Goal: Transaction & Acquisition: Purchase product/service

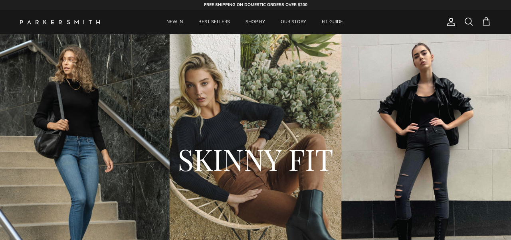
click at [251, 21] on link "SHOP BY" at bounding box center [255, 22] width 34 height 24
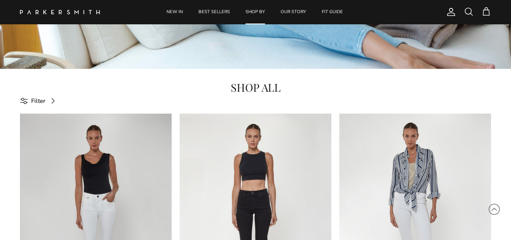
scroll to position [233, 0]
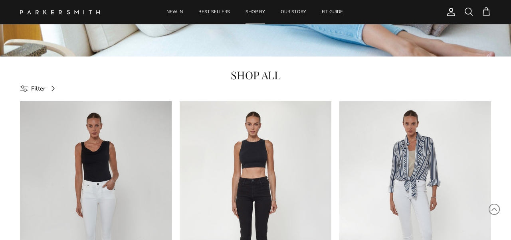
click at [36, 88] on span "Filter" at bounding box center [38, 89] width 14 height 10
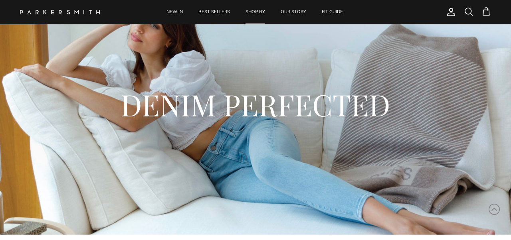
scroll to position [0, 0]
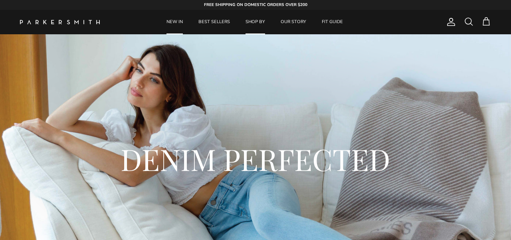
click at [173, 20] on link "NEW IN" at bounding box center [174, 22] width 31 height 24
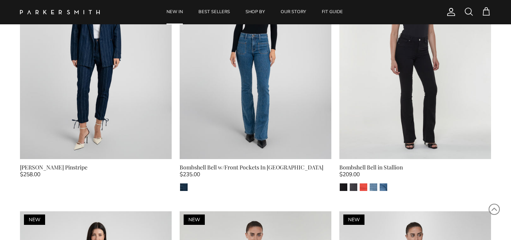
scroll to position [2142, 0]
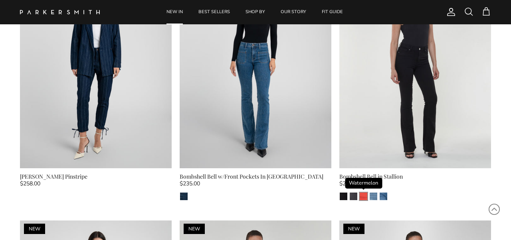
click at [364, 193] on img "Watermelon" at bounding box center [364, 197] width 8 height 8
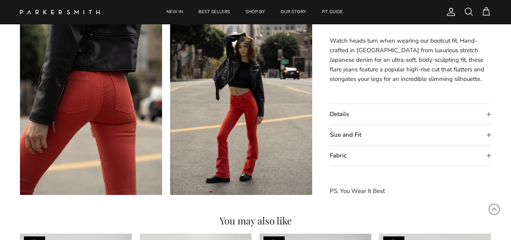
scroll to position [852, 0]
